Goal: Information Seeking & Learning: Learn about a topic

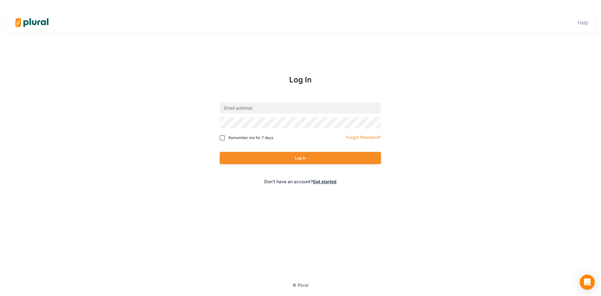
click at [262, 115] on div at bounding box center [300, 107] width 161 height 15
click at [269, 105] on input "email" at bounding box center [300, 107] width 161 height 11
click at [242, 105] on input "email" at bounding box center [300, 107] width 161 height 11
paste input "gdickson@elias.law"
type input "gdickson@elias.law"
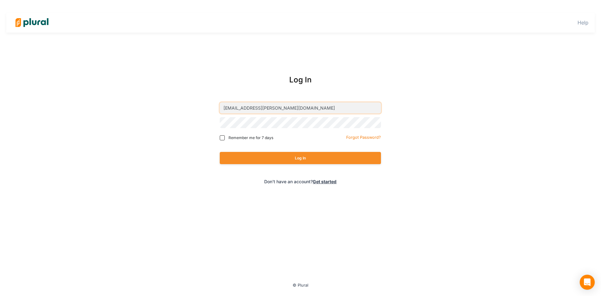
click at [220, 152] on button "Log In" at bounding box center [300, 158] width 161 height 12
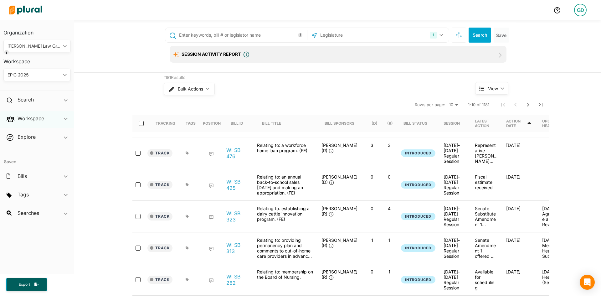
click at [69, 122] on div "Workspace ic_keyboard_arrow_down" at bounding box center [37, 119] width 74 height 17
click at [36, 160] on h4 "Saved Searches" at bounding box center [39, 158] width 58 height 6
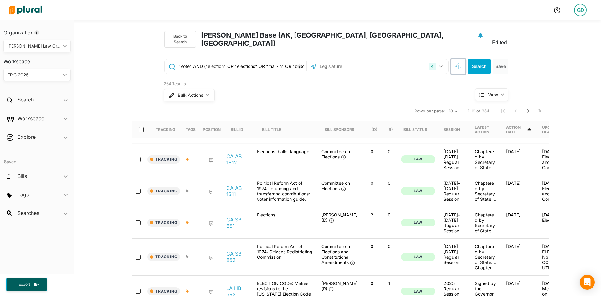
click at [455, 63] on icon "button" at bounding box center [458, 66] width 6 height 6
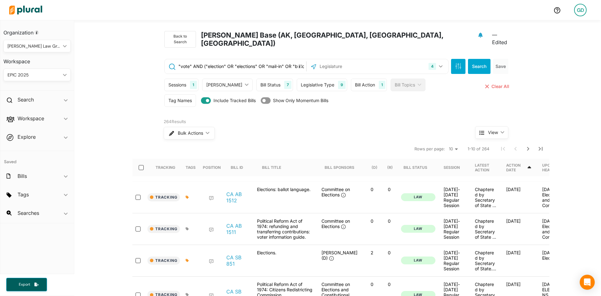
click at [355, 81] on div "Bill Action" at bounding box center [365, 84] width 20 height 7
click at [385, 111] on div "Bill Action" at bounding box center [395, 114] width 70 height 7
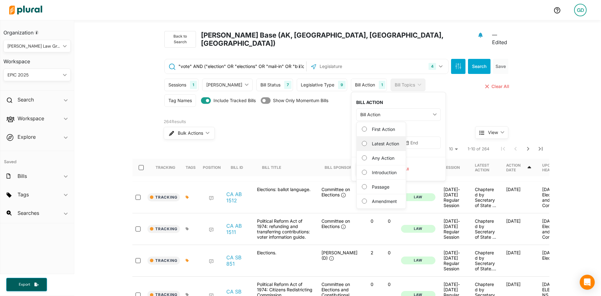
click at [363, 141] on div "Latest Action" at bounding box center [381, 143] width 49 height 14
click at [372, 140] on label "Latest Action" at bounding box center [386, 143] width 28 height 7
click at [362, 141] on Action "Latest Action" at bounding box center [364, 143] width 5 height 5
click at [360, 138] on input "text" at bounding box center [375, 142] width 38 height 12
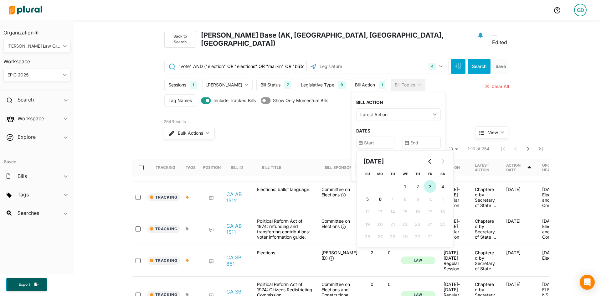
click at [429, 183] on span "3" at bounding box center [430, 186] width 3 height 7
type input "10/3/2025"
click at [403, 136] on input "text" at bounding box center [422, 142] width 38 height 12
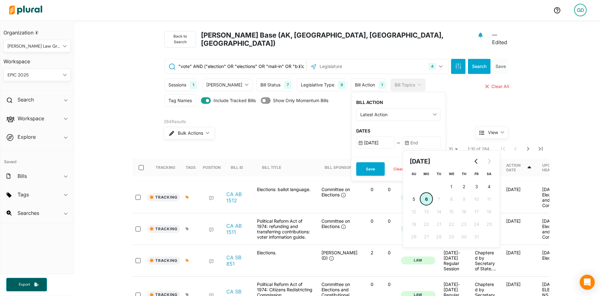
click at [420, 194] on button "6 6th October (Monday)" at bounding box center [426, 198] width 13 height 13
type input "10/6/2025"
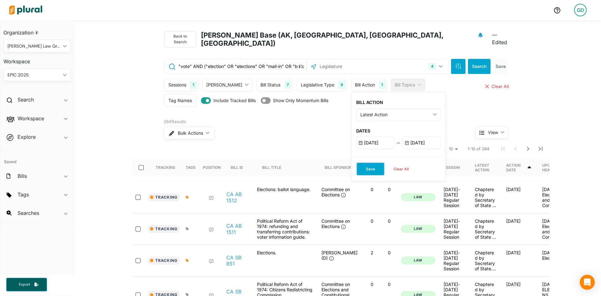
click at [356, 164] on button "Save" at bounding box center [370, 168] width 28 height 13
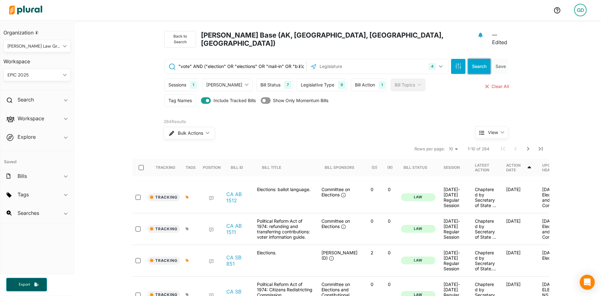
click at [473, 61] on button "Search" at bounding box center [479, 66] width 23 height 15
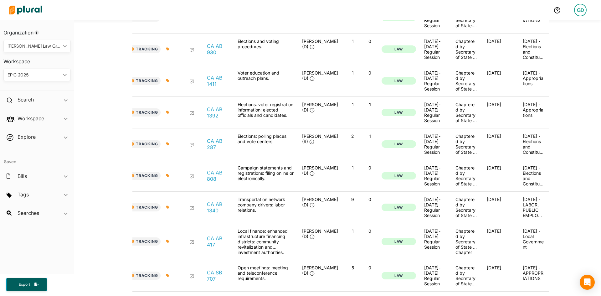
scroll to position [375, 0]
click at [166, 177] on icon at bounding box center [167, 175] width 3 height 3
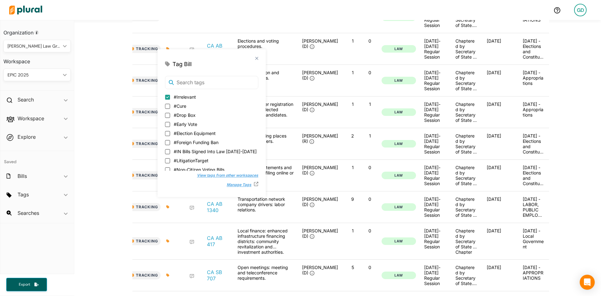
click at [178, 186] on div at bounding box center [190, 175] width 25 height 21
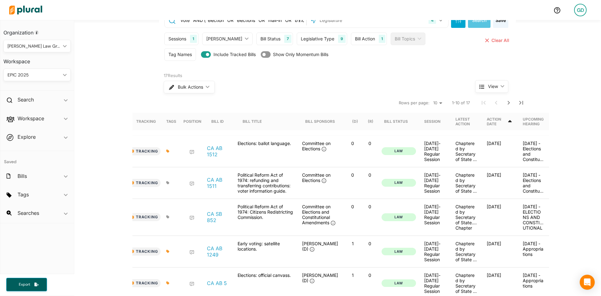
scroll to position [44, 0]
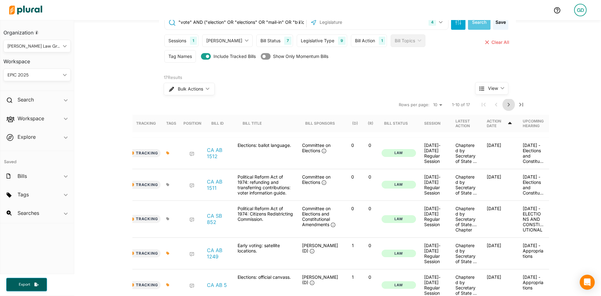
click at [505, 101] on icon "Next Page" at bounding box center [509, 105] width 8 height 8
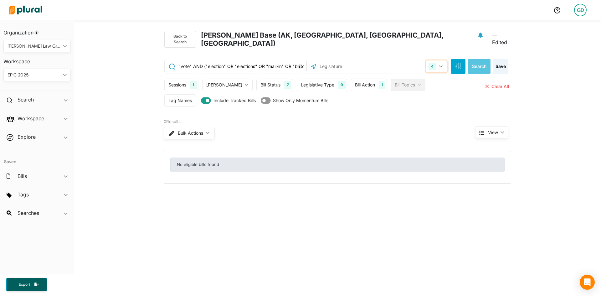
click at [437, 60] on button "4" at bounding box center [436, 66] width 21 height 12
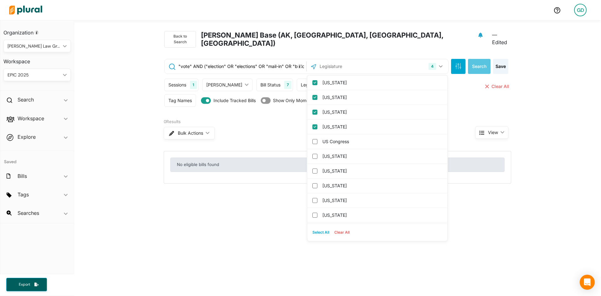
click at [359, 38] on div "Back to Search Gloria Base (AK, CA, WI, LA) — Edited" at bounding box center [337, 37] width 357 height 34
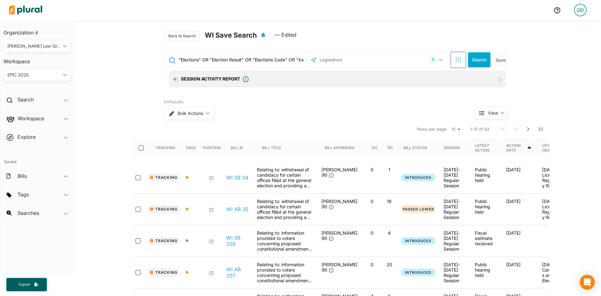
click at [456, 61] on icon "button" at bounding box center [458, 59] width 6 height 6
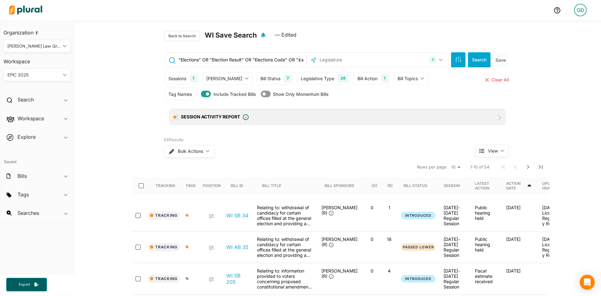
click at [357, 80] on div "Bill Action" at bounding box center [367, 78] width 20 height 7
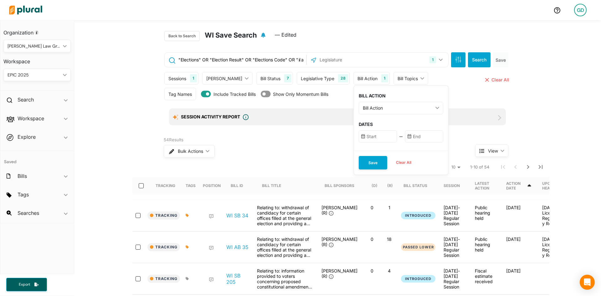
click at [363, 107] on div "Bill Action" at bounding box center [398, 108] width 70 height 7
click at [374, 139] on label "Latest Action" at bounding box center [388, 137] width 28 height 7
click at [369, 139] on Action "Latest Action" at bounding box center [366, 136] width 5 height 5
click at [363, 131] on input "text" at bounding box center [378, 136] width 38 height 12
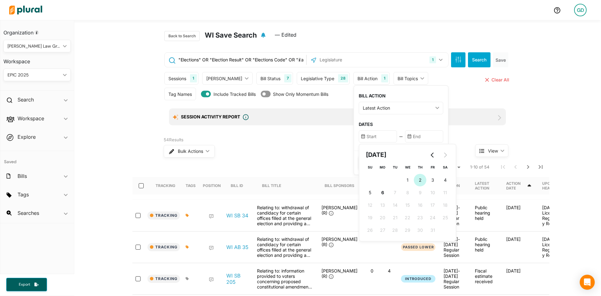
click at [419, 180] on span "2" at bounding box center [420, 180] width 3 height 7
type input "10/2/2025"
click at [405, 132] on input "text" at bounding box center [424, 136] width 38 height 12
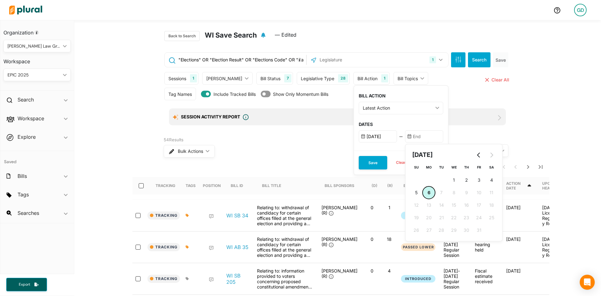
click at [428, 196] on span "6" at bounding box center [429, 192] width 3 height 7
type input "10/6/2025"
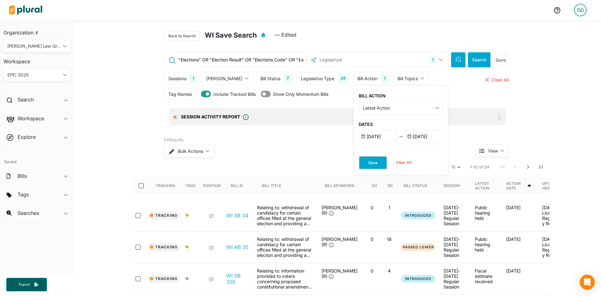
click at [359, 164] on button "Save" at bounding box center [373, 162] width 28 height 13
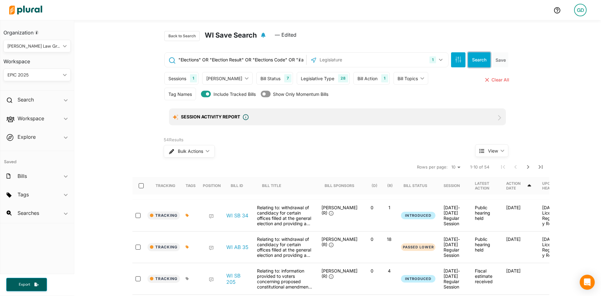
click at [470, 54] on button "Search" at bounding box center [479, 59] width 23 height 15
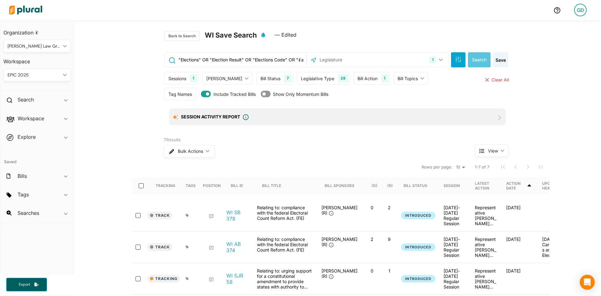
click at [271, 54] on input ""Elections" OR "Election Result" OR "Elections Code" OR "Ballot "" at bounding box center [241, 60] width 127 height 12
click at [481, 60] on button "Search" at bounding box center [479, 59] width 23 height 15
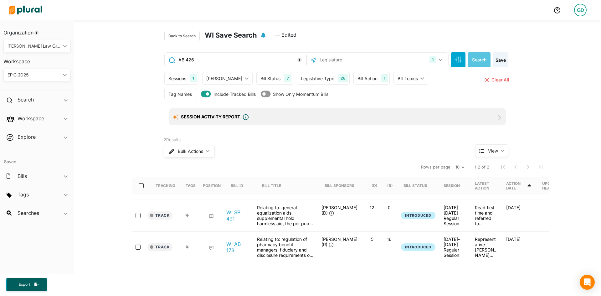
type input ""Elections" OR "Election Result" OR "Elections Code" OR "Ballot ""
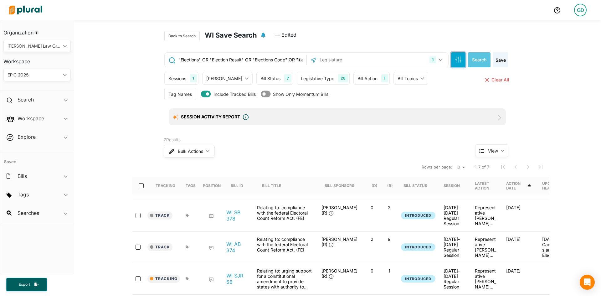
click at [458, 60] on icon "button" at bounding box center [458, 60] width 0 height 4
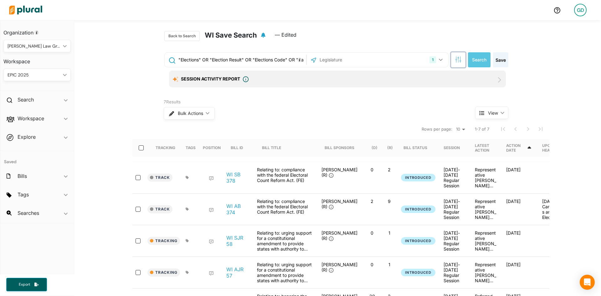
click at [454, 64] on button "button" at bounding box center [458, 59] width 14 height 15
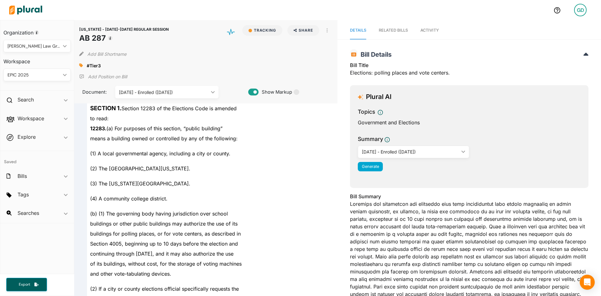
click at [432, 20] on div at bounding box center [277, 10] width 542 height 22
click at [428, 33] on link "Activity" at bounding box center [429, 31] width 18 height 18
